Goal: Check status: Check status

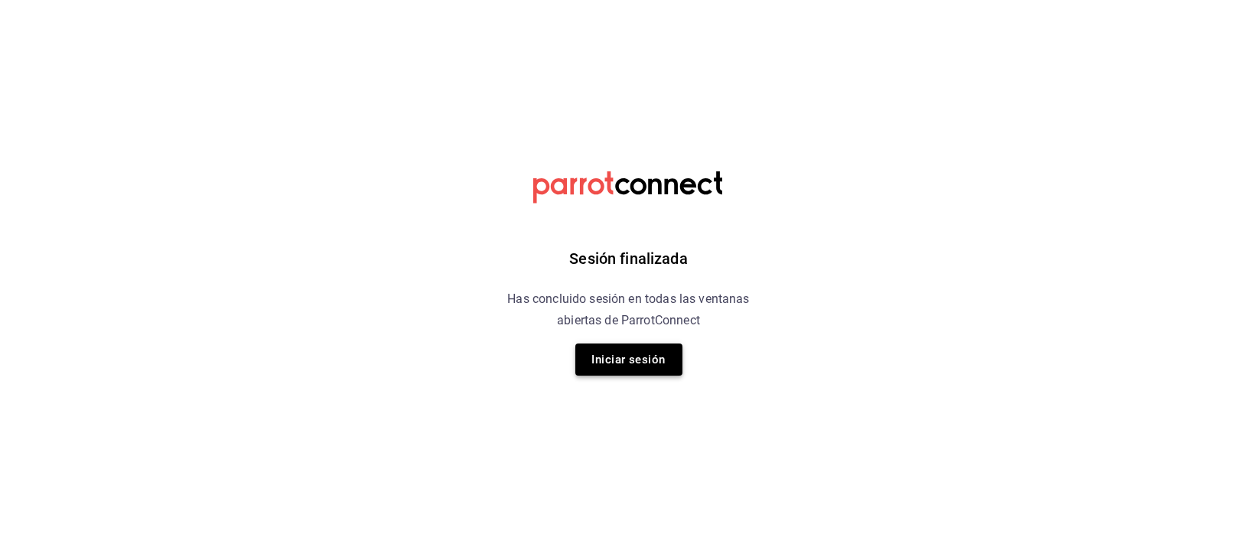
click at [649, 358] on button "Iniciar sesión" at bounding box center [628, 359] width 107 height 32
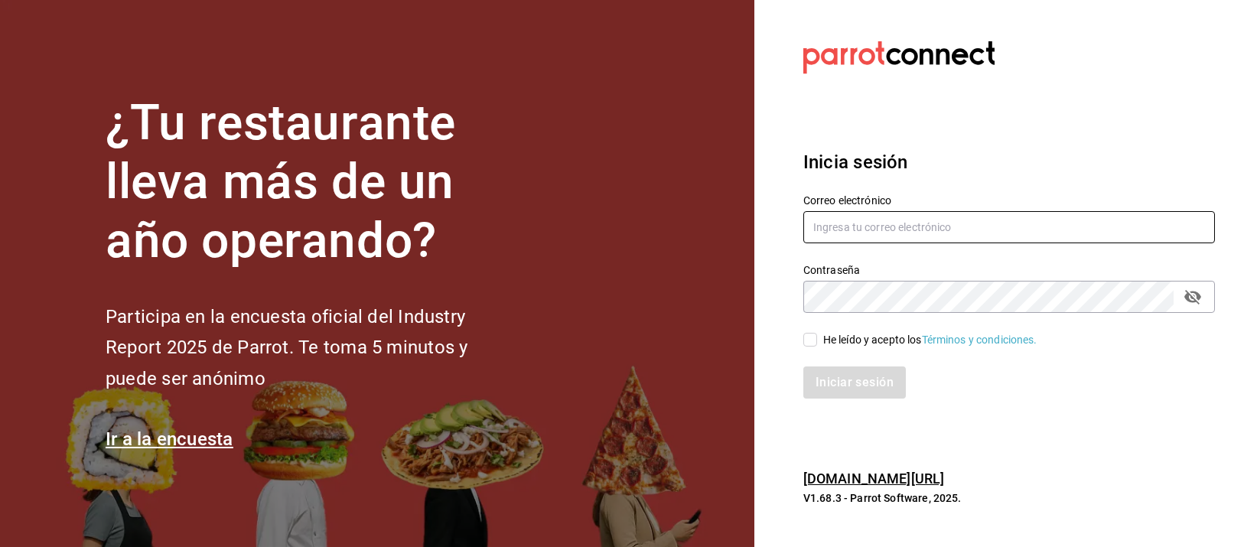
type input "[EMAIL_ADDRESS][DOMAIN_NAME]"
click at [803, 332] on label "He leído y acepto los Términos y condiciones." at bounding box center [920, 340] width 234 height 16
click at [803, 333] on input "He leído y acepto los Términos y condiciones." at bounding box center [810, 340] width 14 height 14
checkbox input "true"
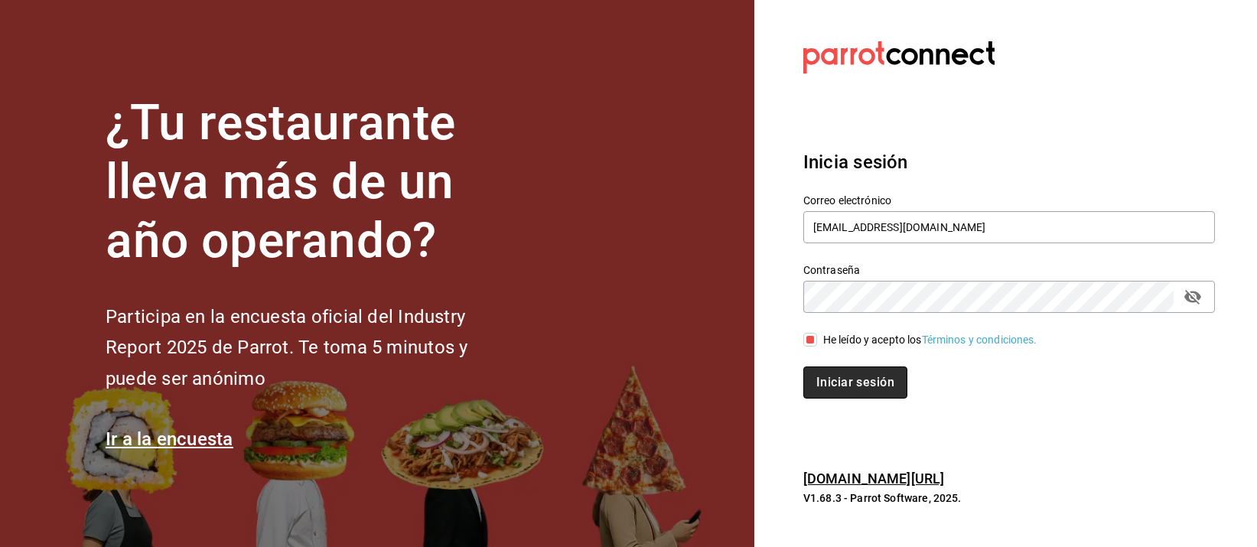
click at [817, 379] on button "Iniciar sesión" at bounding box center [855, 382] width 104 height 32
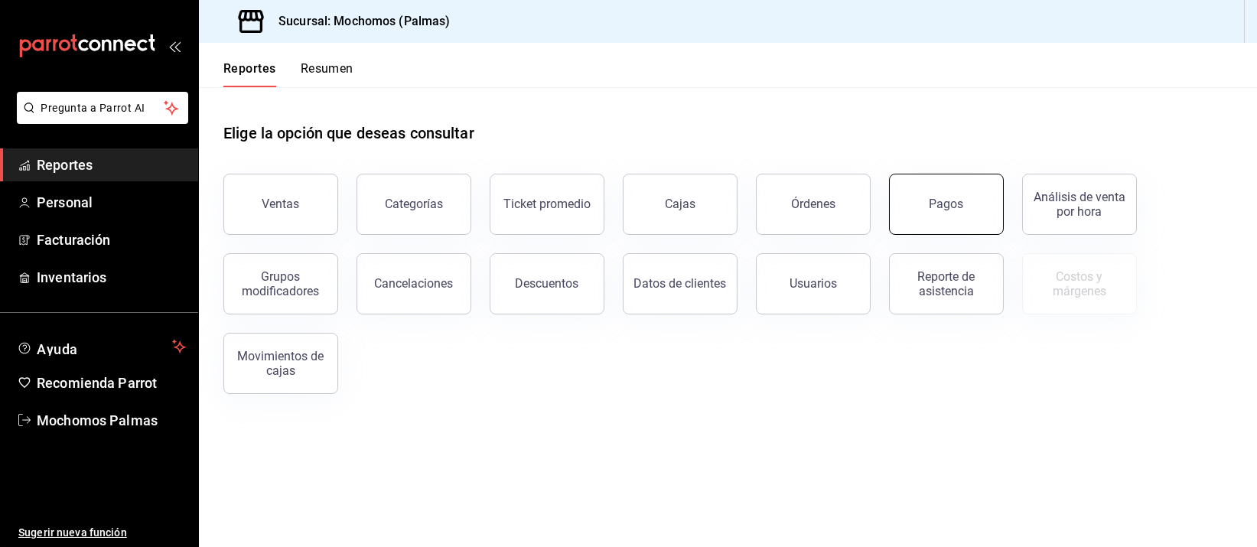
click at [932, 214] on button "Pagos" at bounding box center [946, 204] width 115 height 61
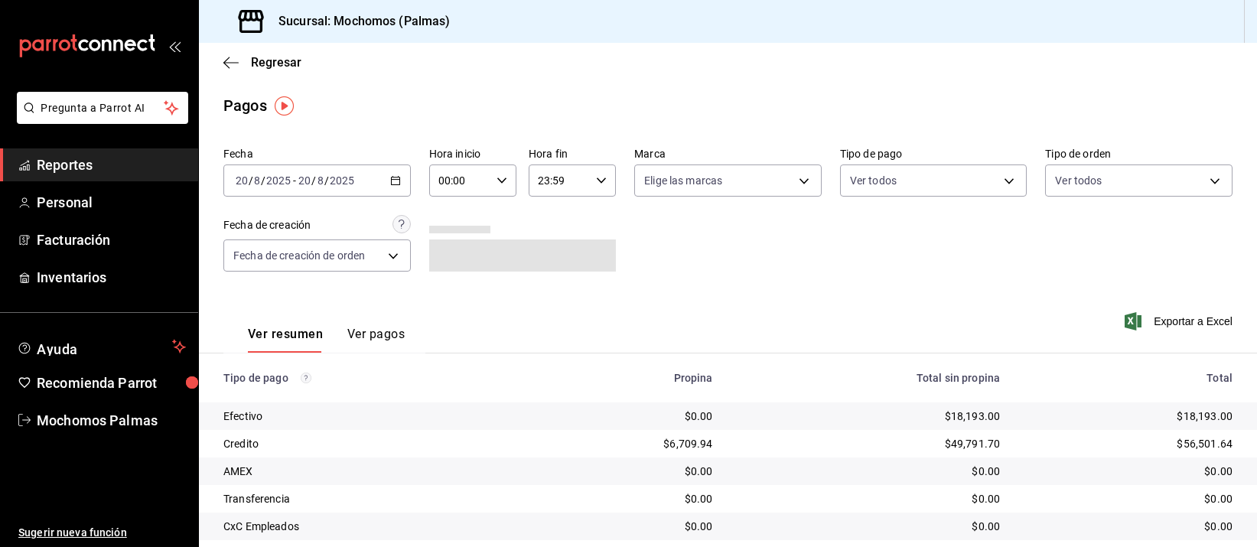
click at [385, 183] on div "[DATE] [DATE] - [DATE] [DATE]" at bounding box center [316, 180] width 187 height 32
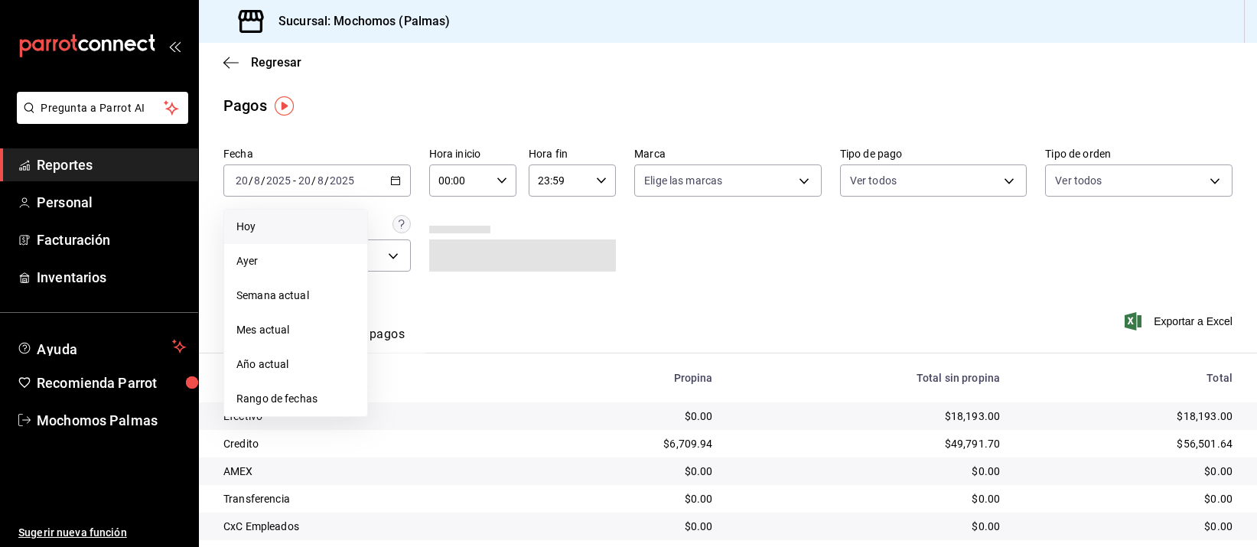
click at [310, 220] on span "Hoy" at bounding box center [295, 227] width 119 height 16
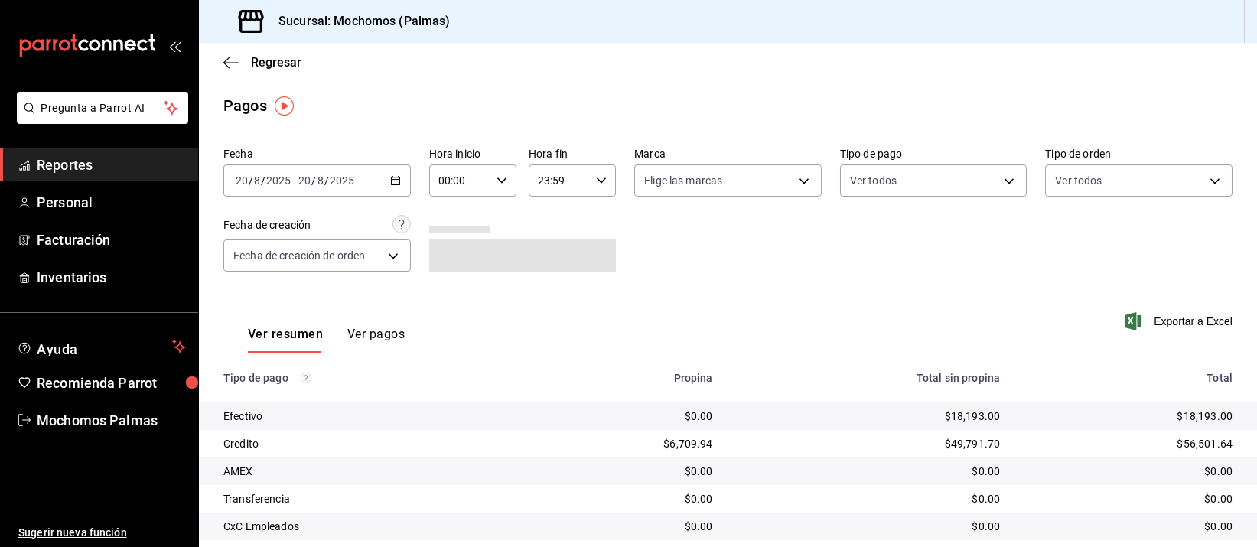
click at [502, 180] on icon "button" at bounding box center [501, 180] width 11 height 11
click at [447, 265] on span "04" at bounding box center [447, 271] width 18 height 12
click at [743, 260] on div at bounding box center [628, 273] width 1257 height 547
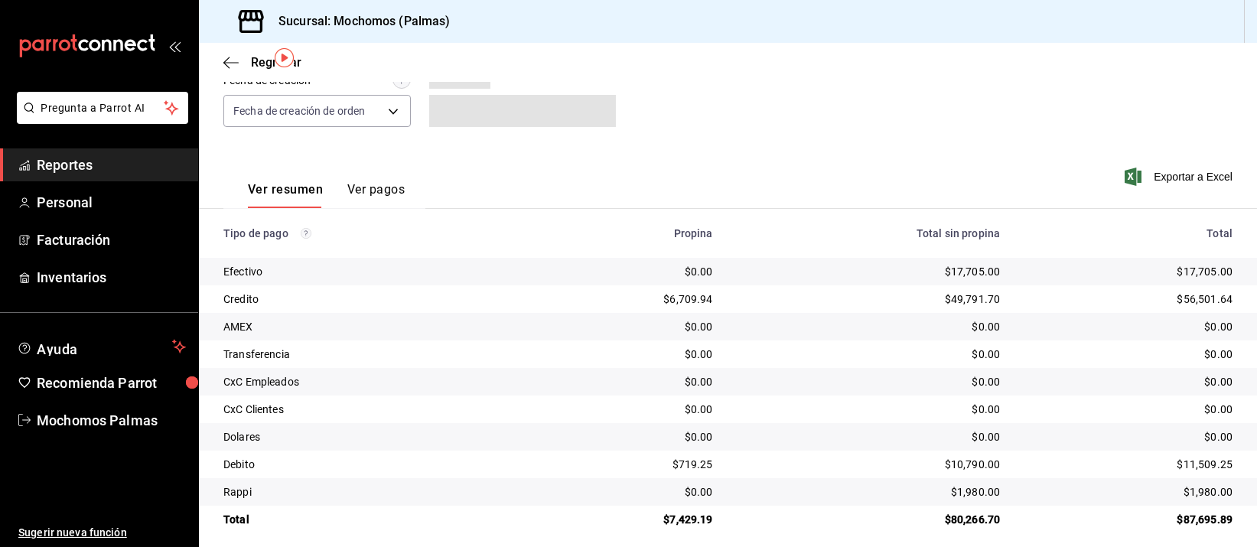
scroll to position [155, 0]
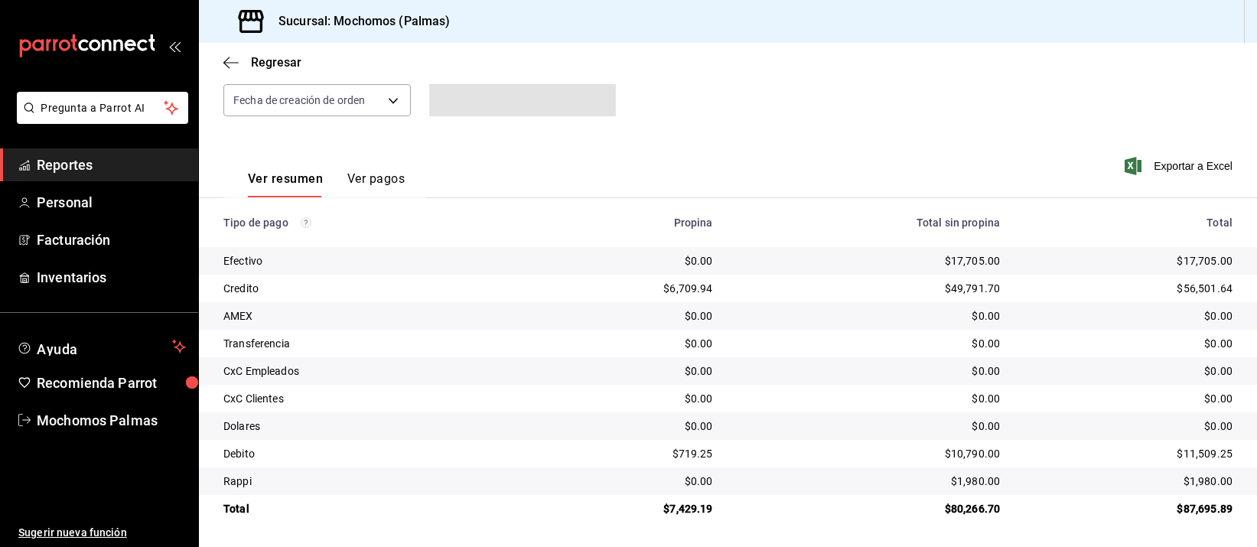
click at [763, 291] on div "$49,791.70" at bounding box center [868, 288] width 263 height 15
click at [767, 303] on td "$0.00" at bounding box center [869, 316] width 288 height 28
click at [851, 328] on td "$0.00" at bounding box center [869, 316] width 288 height 28
click at [857, 325] on td "$0.00" at bounding box center [869, 316] width 288 height 28
click at [762, 326] on td "$0.00" at bounding box center [869, 316] width 288 height 28
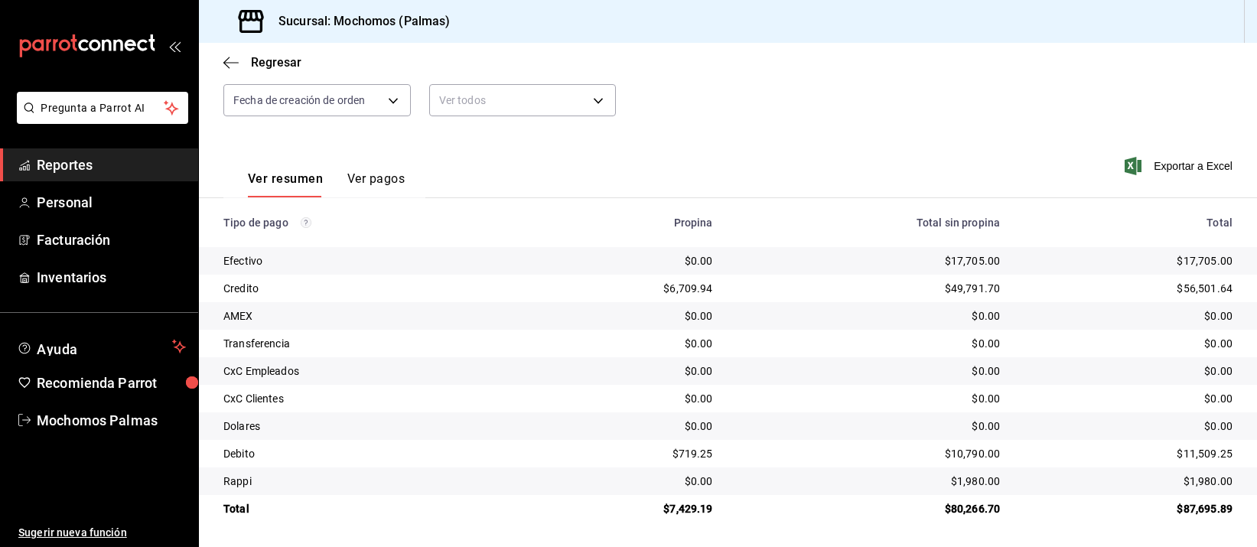
click at [837, 310] on div "$0.00" at bounding box center [868, 315] width 263 height 15
click at [836, 307] on td "$0.00" at bounding box center [869, 316] width 288 height 28
click at [848, 337] on div "$0.00" at bounding box center [868, 343] width 263 height 15
click at [763, 373] on div "$0.00" at bounding box center [868, 370] width 263 height 15
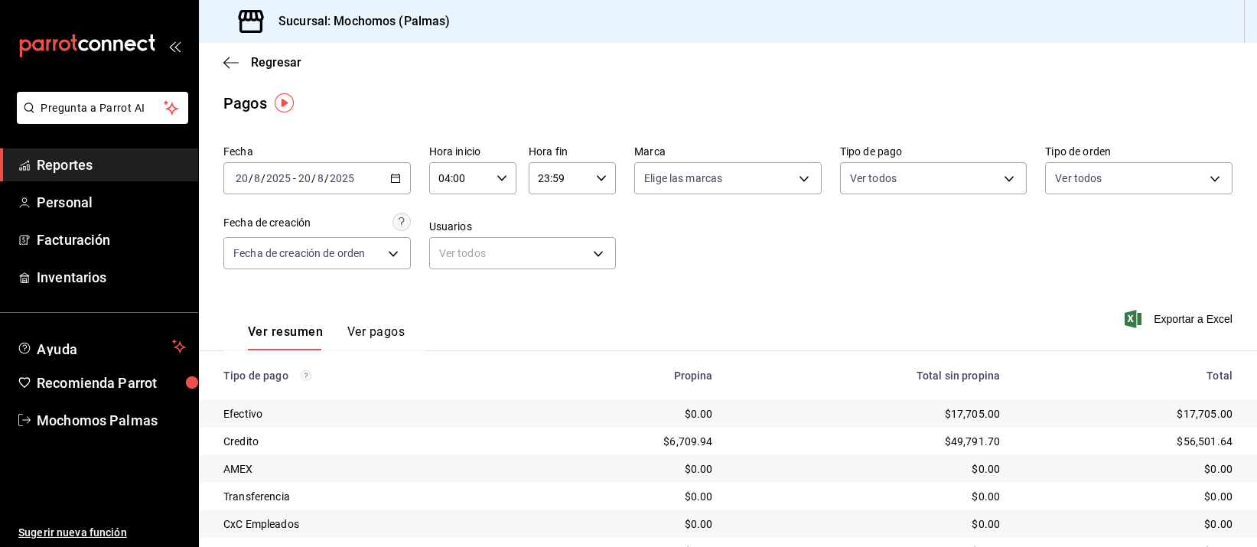
scroll to position [0, 0]
click at [395, 182] on icon "button" at bounding box center [395, 180] width 11 height 11
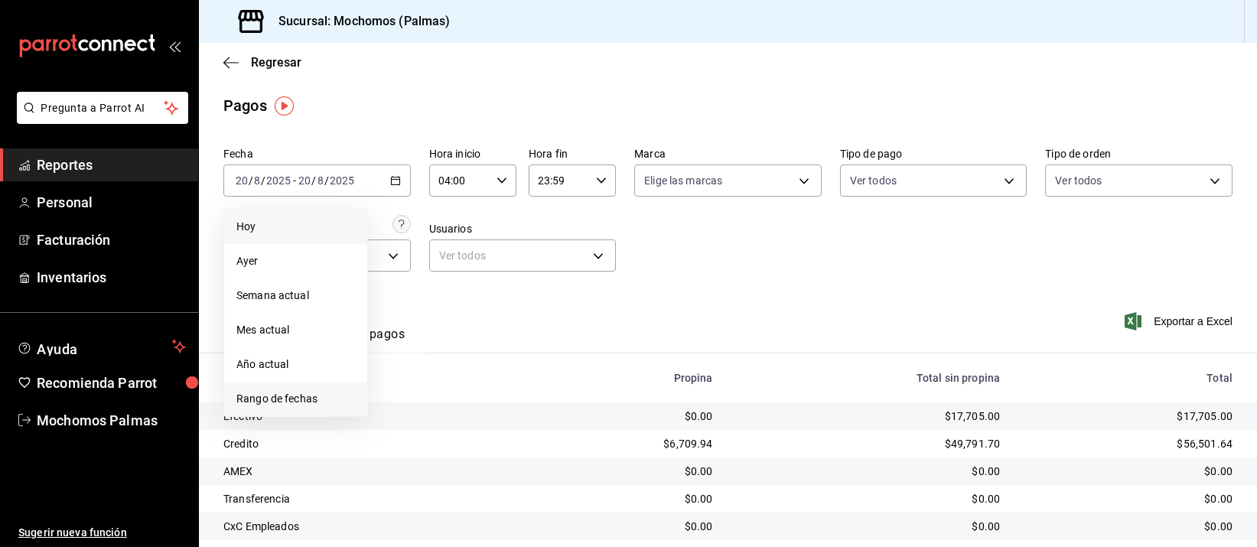
click at [249, 396] on span "Rango de fechas" at bounding box center [295, 399] width 119 height 16
click at [459, 381] on button "20" at bounding box center [454, 383] width 27 height 28
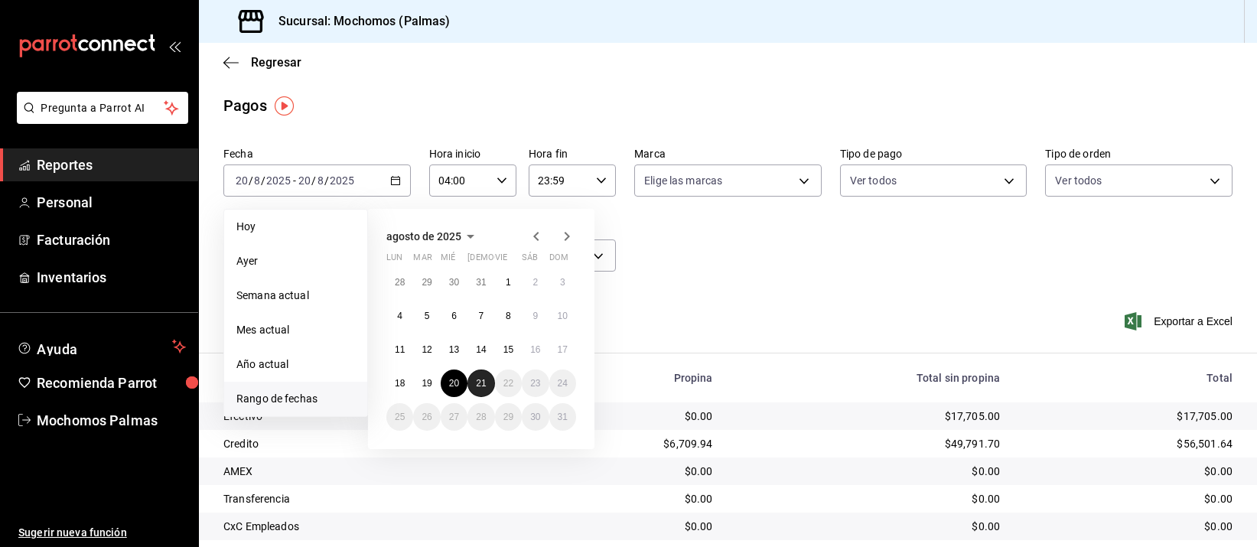
click at [478, 381] on abbr "21" at bounding box center [481, 383] width 10 height 11
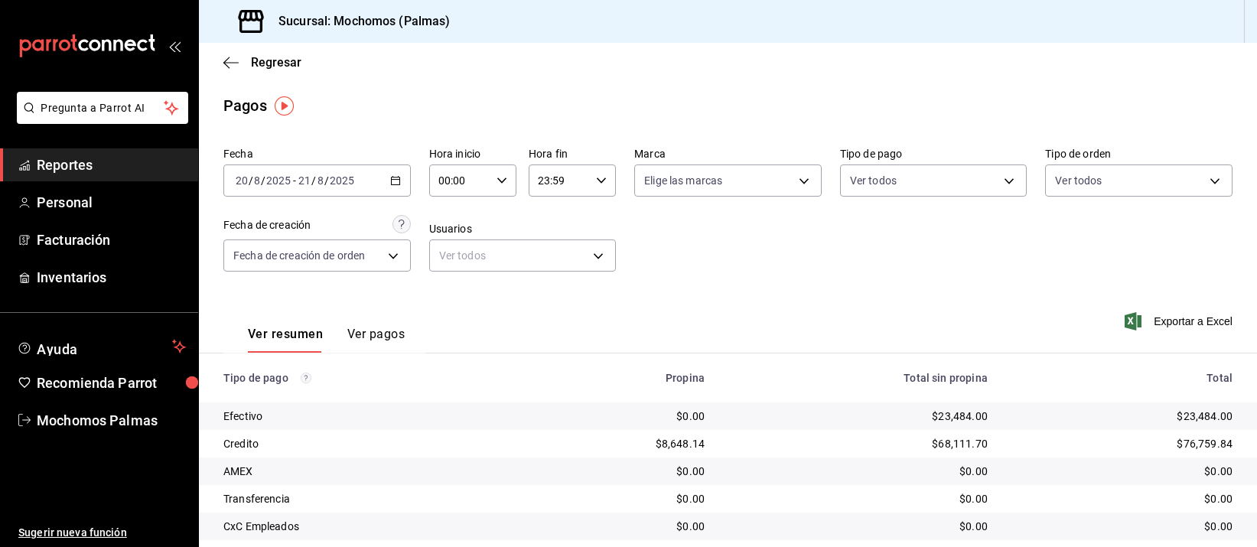
click at [503, 177] on div "00:00 Hora inicio" at bounding box center [472, 180] width 87 height 32
click at [444, 282] on span "07" at bounding box center [447, 285] width 18 height 12
type input "07:00"
click at [720, 278] on div at bounding box center [628, 273] width 1257 height 547
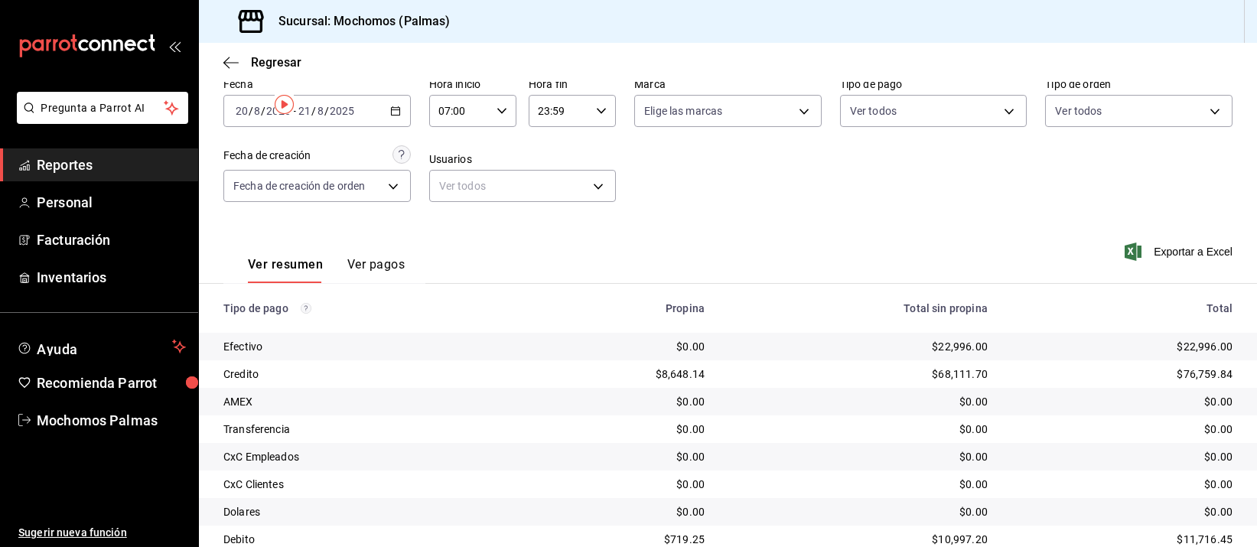
scroll to position [155, 0]
